Goal: Book appointment/travel/reservation

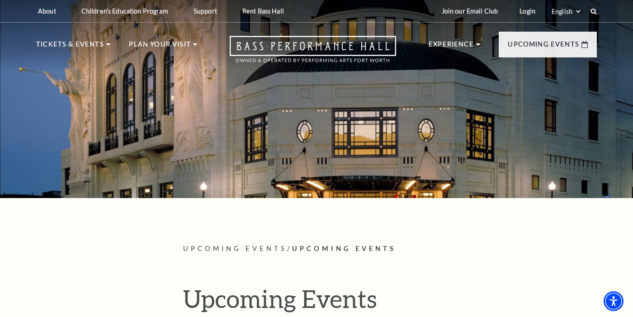
scroll to position [0, 0]
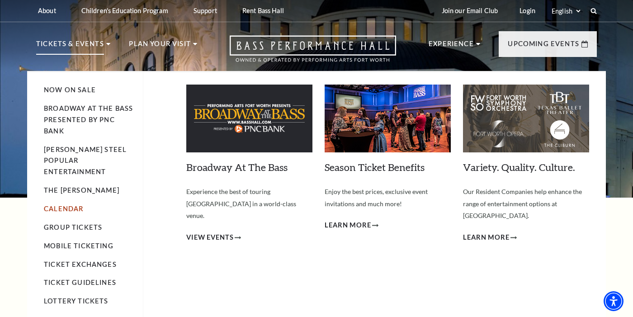
click at [69, 205] on link "Calendar" at bounding box center [63, 209] width 39 height 8
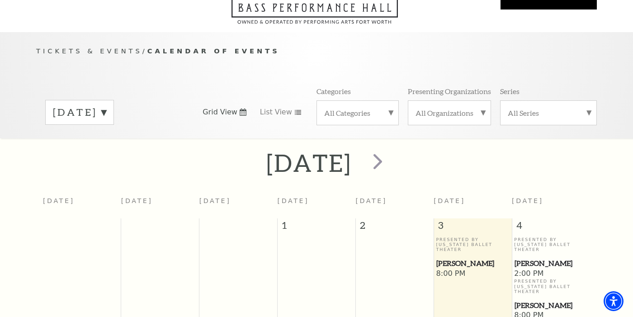
scroll to position [59, 0]
click at [106, 105] on label "October 2025" at bounding box center [79, 112] width 53 height 14
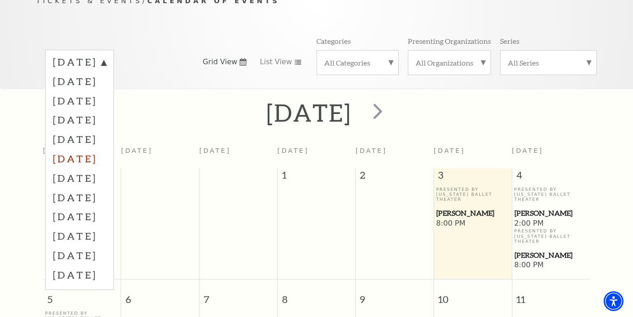
scroll to position [109, 0]
click at [150, 37] on div "October 2025 November 2025 December 2025 January 2026 February 2026 March 2026 …" at bounding box center [316, 63] width 561 height 52
click at [258, 65] on div "October 2025 November 2025 December 2025 January 2026 February 2026 March 2026 …" at bounding box center [316, 63] width 561 height 52
click at [106, 56] on label "October 2025" at bounding box center [79, 64] width 53 height 16
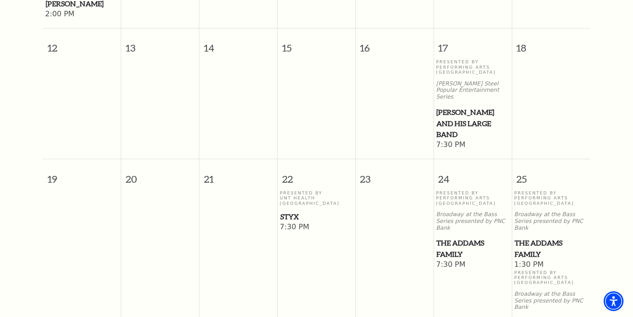
scroll to position [443, 0]
drag, startPoint x: 500, startPoint y: 84, endPoint x: 436, endPoint y: 72, distance: 64.8
click at [436, 107] on link "[PERSON_NAME] and his Large Band" at bounding box center [472, 123] width 73 height 33
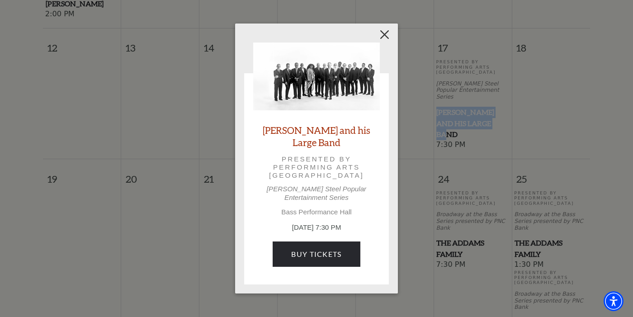
click at [382, 38] on button "Close" at bounding box center [384, 34] width 17 height 17
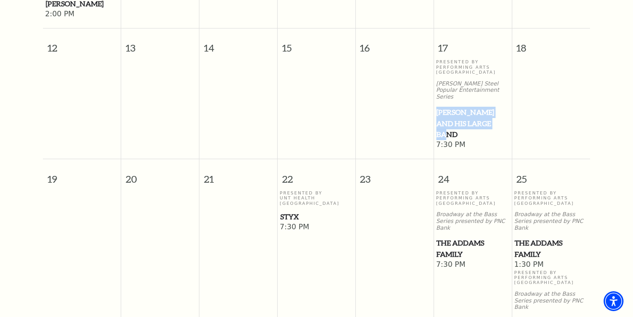
copy span "[PERSON_NAME] and his Large Band"
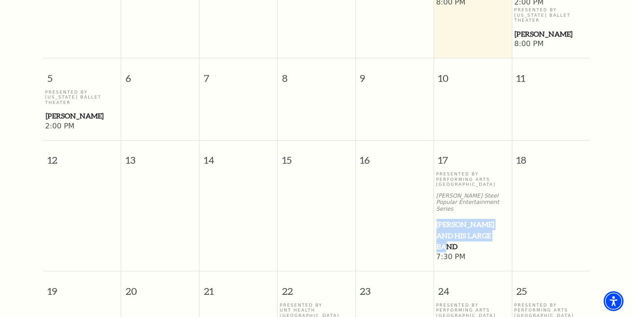
scroll to position [331, 0]
copy span "[PERSON_NAME] and his Large Band"
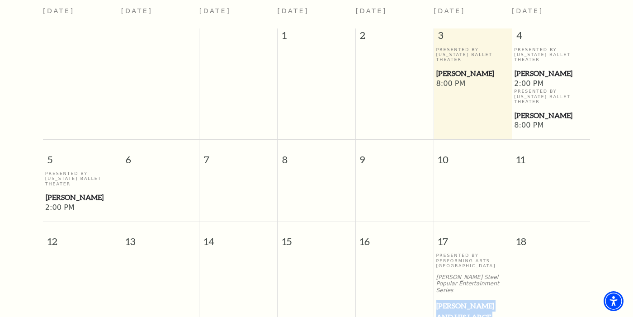
scroll to position [246, 0]
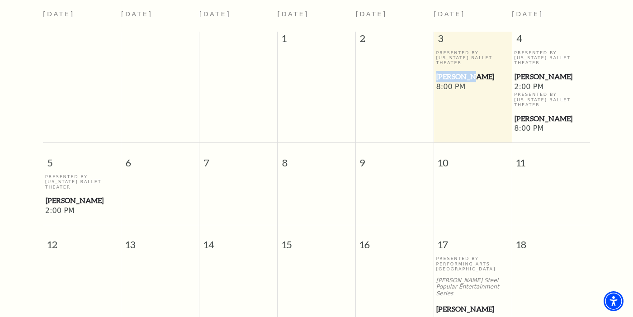
drag, startPoint x: 489, startPoint y: 60, endPoint x: 435, endPoint y: 60, distance: 53.8
click at [435, 60] on td "Presented By Texas Ballet Theater Peter Pan 8:00 PM" at bounding box center [473, 92] width 78 height 84
copy span "[PERSON_NAME]"
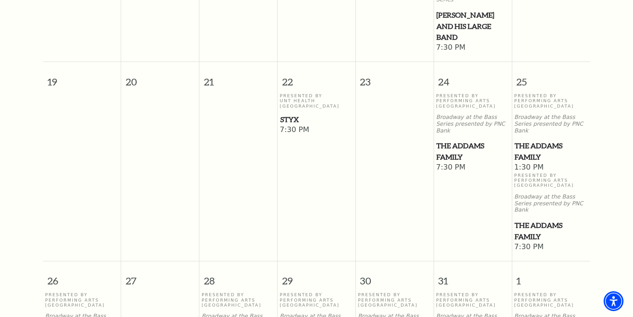
scroll to position [538, 0]
